Goal: Information Seeking & Learning: Learn about a topic

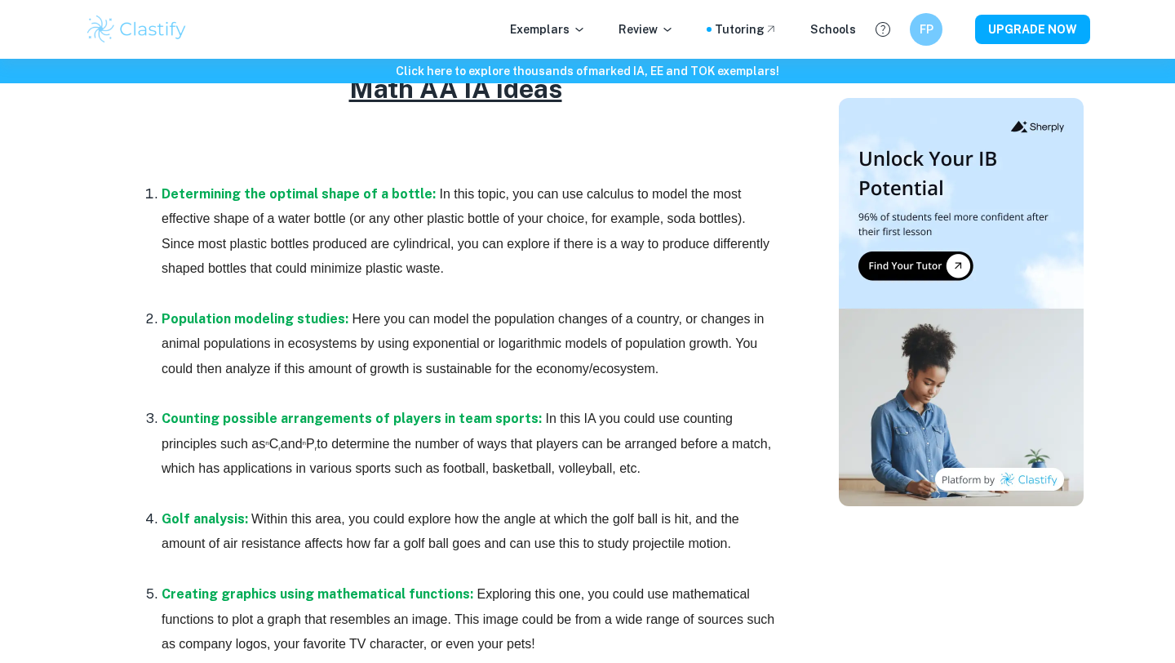
scroll to position [898, 0]
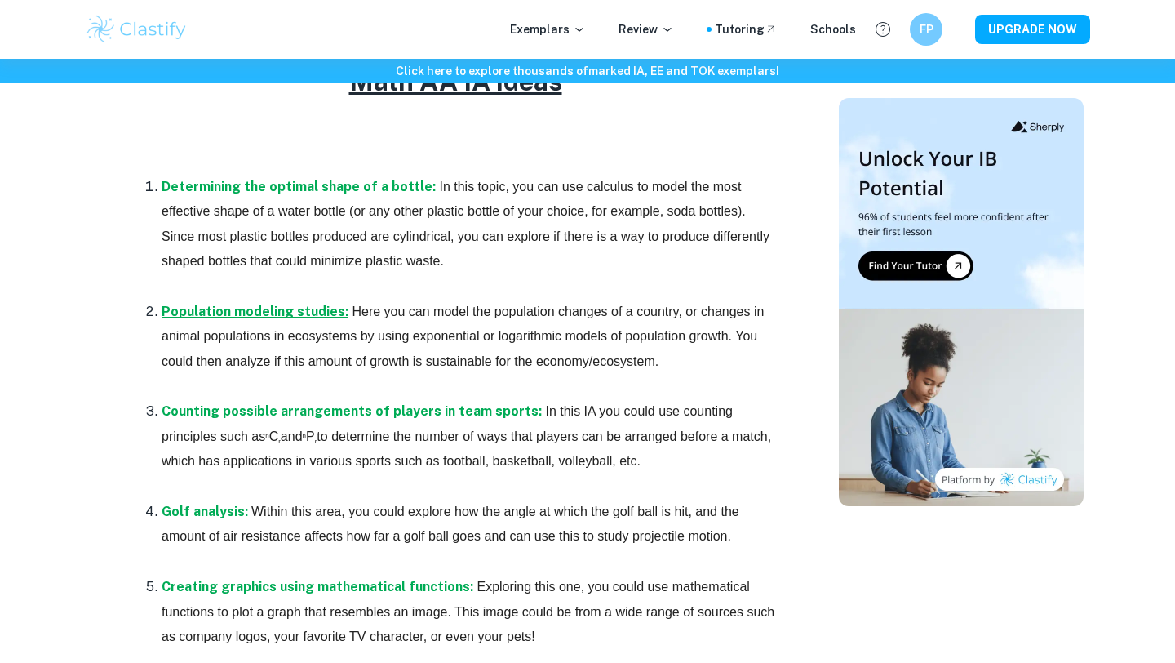
click at [301, 317] on strong "Population modeling studies:" at bounding box center [255, 312] width 187 height 16
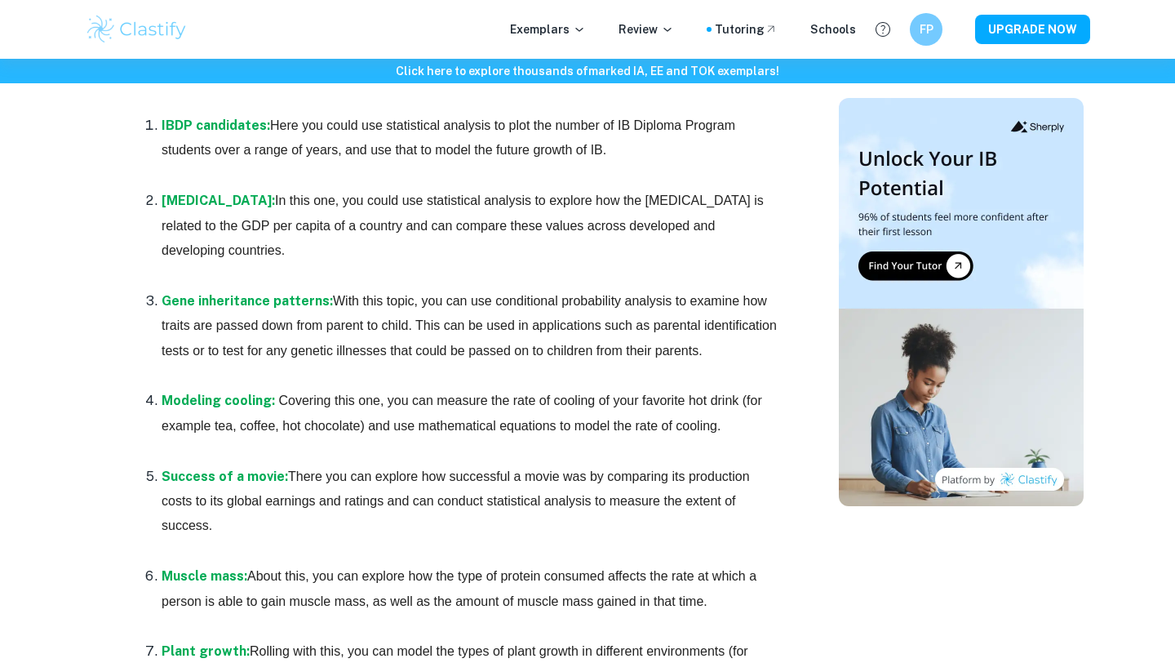
scroll to position [1173, 0]
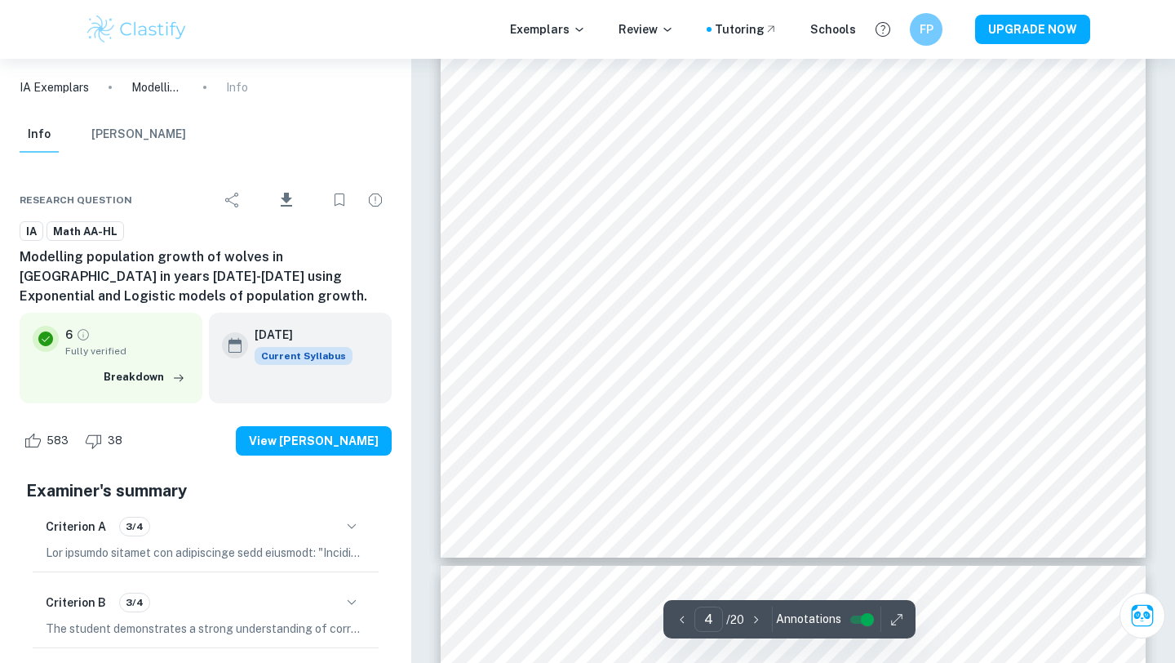
type input "5"
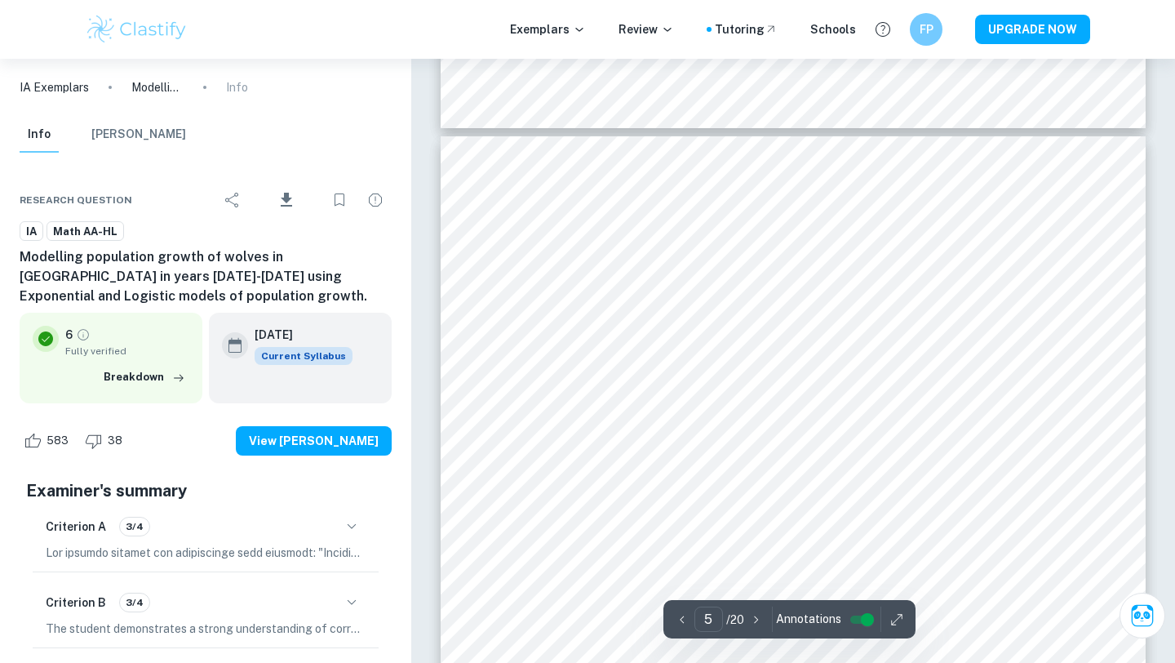
scroll to position [4344, 0]
